Goal: Find specific page/section: Find specific page/section

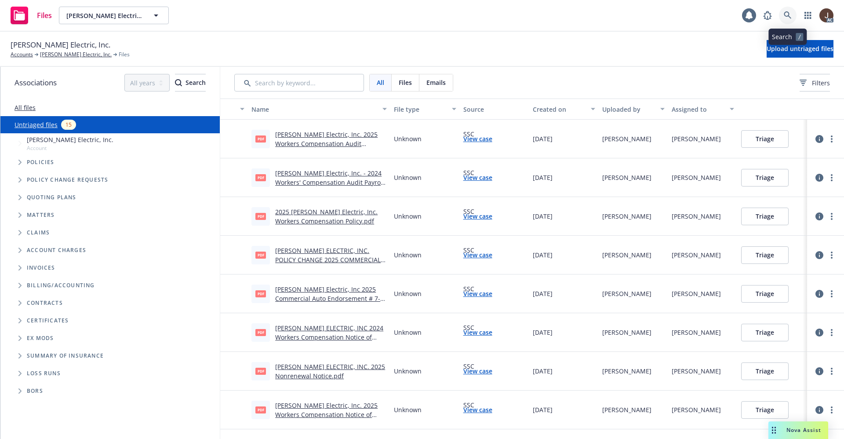
click at [789, 11] on icon at bounding box center [788, 15] width 8 height 8
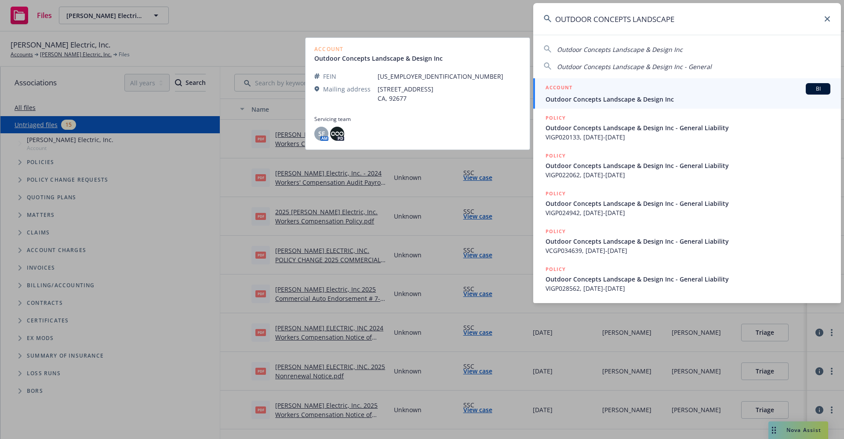
type input "OUTDOOR CONCEPTS LANDSCAPE"
click at [665, 103] on span "Outdoor Concepts Landscape & Design Inc" at bounding box center [688, 99] width 285 height 9
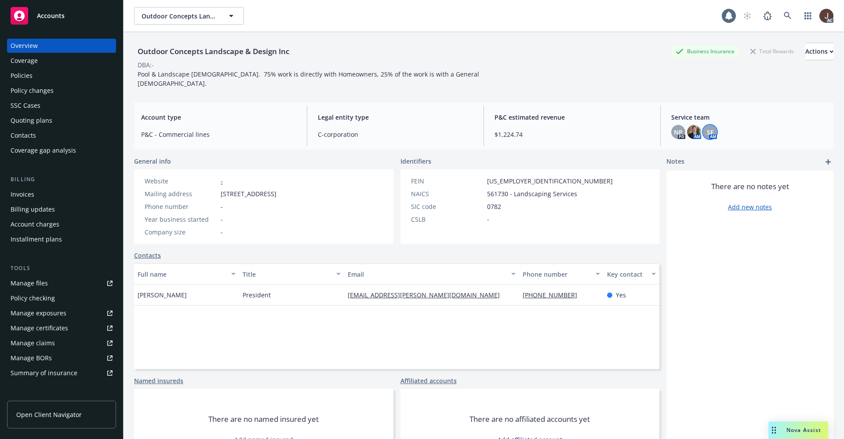
click at [706, 125] on div "SF" at bounding box center [710, 132] width 14 height 14
click at [587, 102] on div "Account type P&C - Commercial lines Legal entity type C-corporation P&C estimat…" at bounding box center [484, 126] width 700 height 48
